Goal: Task Accomplishment & Management: Manage account settings

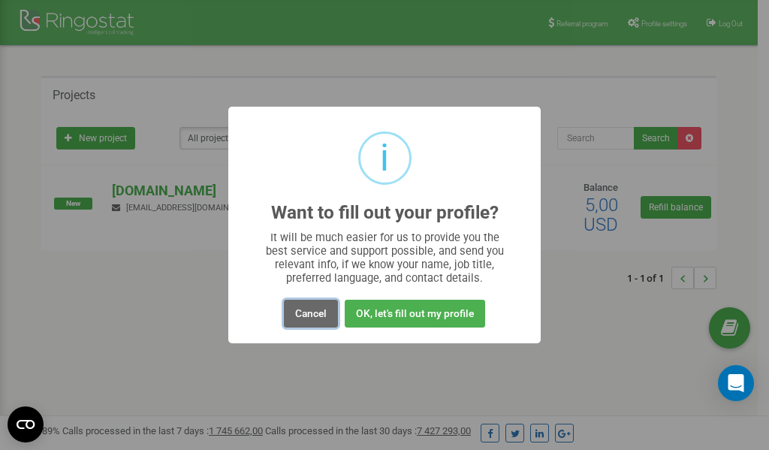
click at [308, 313] on button "Cancel" at bounding box center [311, 313] width 54 height 28
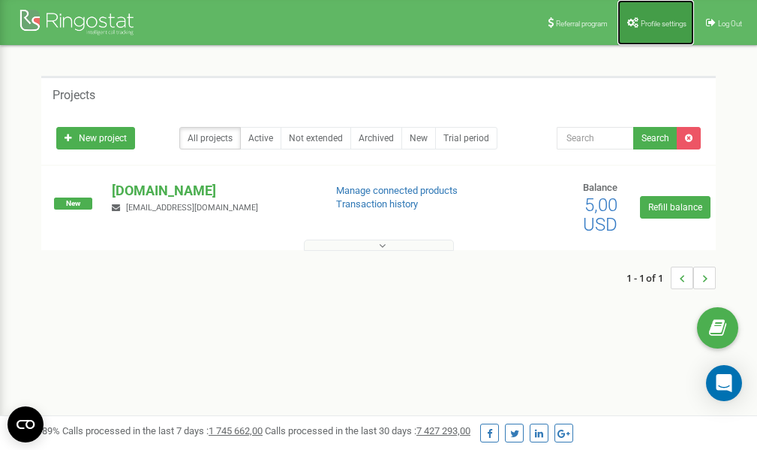
click at [662, 23] on span "Profile settings" at bounding box center [664, 24] width 46 height 8
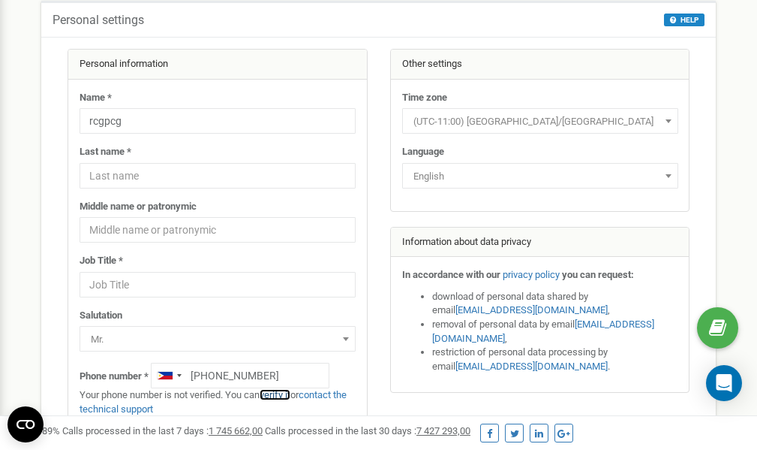
click at [281, 395] on link "verify it" at bounding box center [275, 394] width 31 height 11
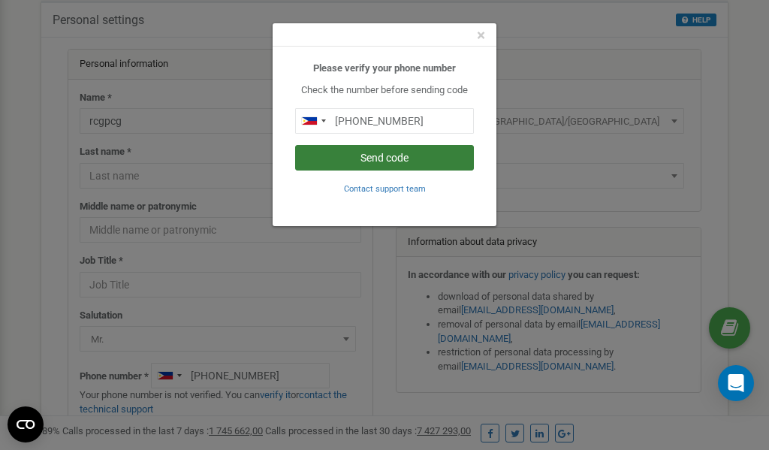
click at [349, 156] on button "Send code" at bounding box center [384, 158] width 179 height 26
